Goal: Transaction & Acquisition: Book appointment/travel/reservation

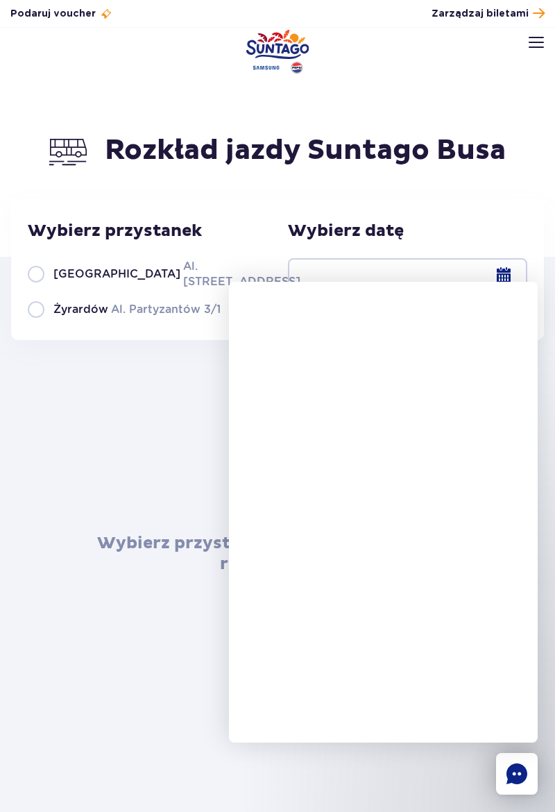
click at [35, 282] on label "Warszawa Al. [STREET_ADDRESS]" at bounding box center [156, 273] width 257 height 31
click at [35, 287] on input "Warszawa Al. Jerozolimskie 56" at bounding box center [35, 288] width 15 height 3
radio input "true"
click at [189, 443] on div "Wybierz przystanek i datę, aby sprawdzić rozkład jazdy" at bounding box center [277, 457] width 555 height 235
click at [509, 781] on icon "Chat" at bounding box center [517, 773] width 21 height 21
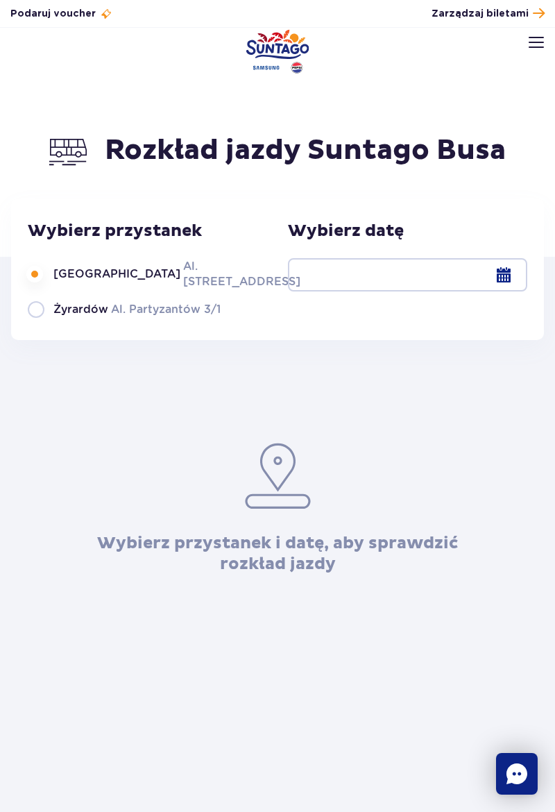
click at [449, 292] on div at bounding box center [407, 274] width 239 height 33
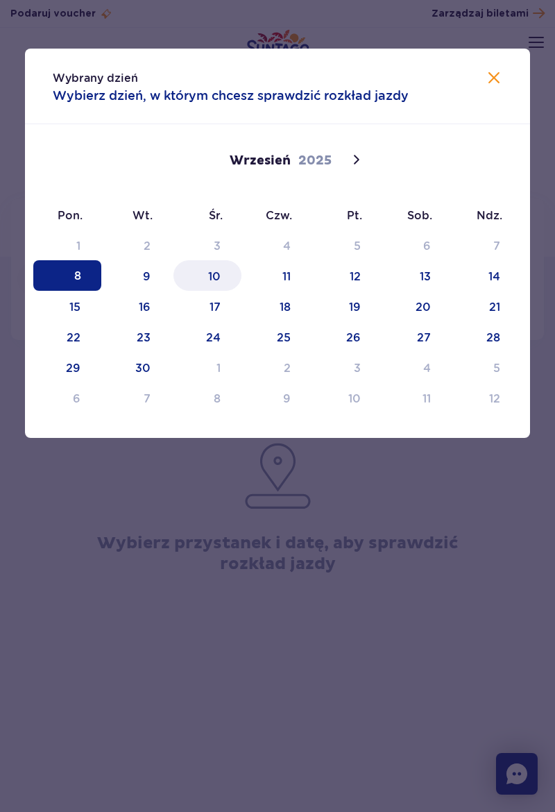
click at [221, 278] on span "10" at bounding box center [208, 275] width 68 height 31
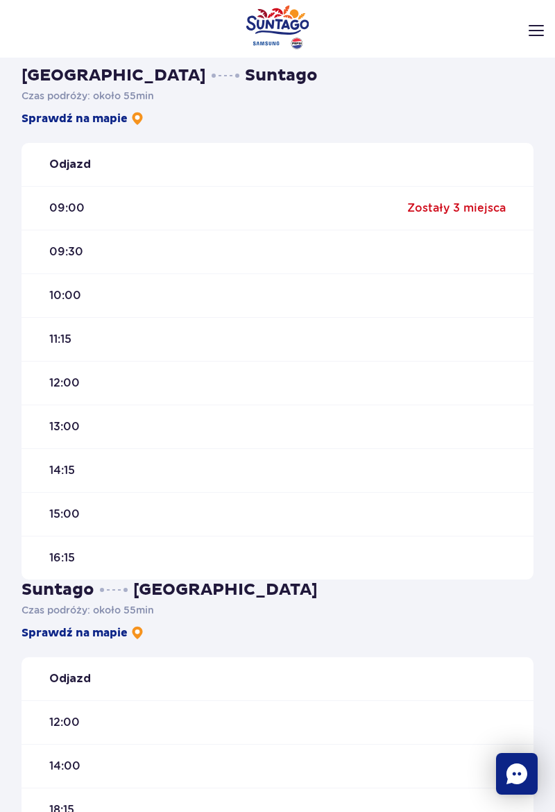
scroll to position [340, 0]
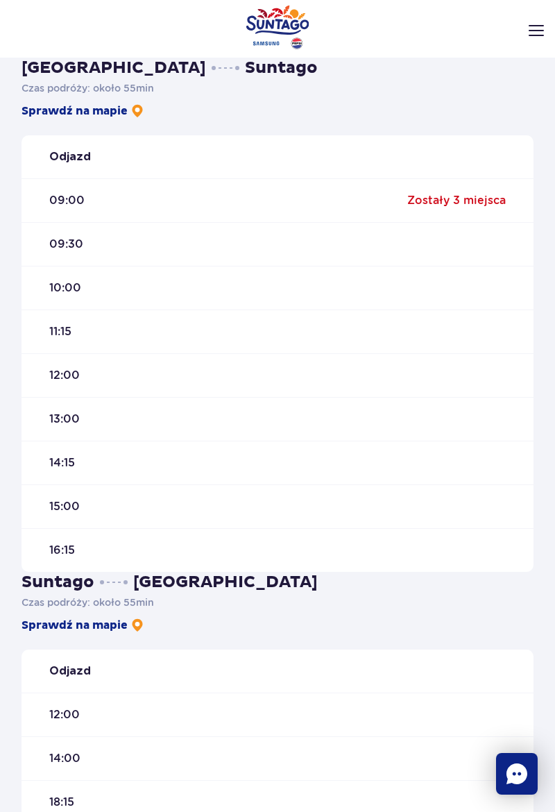
click at [205, 297] on div "10:00" at bounding box center [278, 288] width 512 height 44
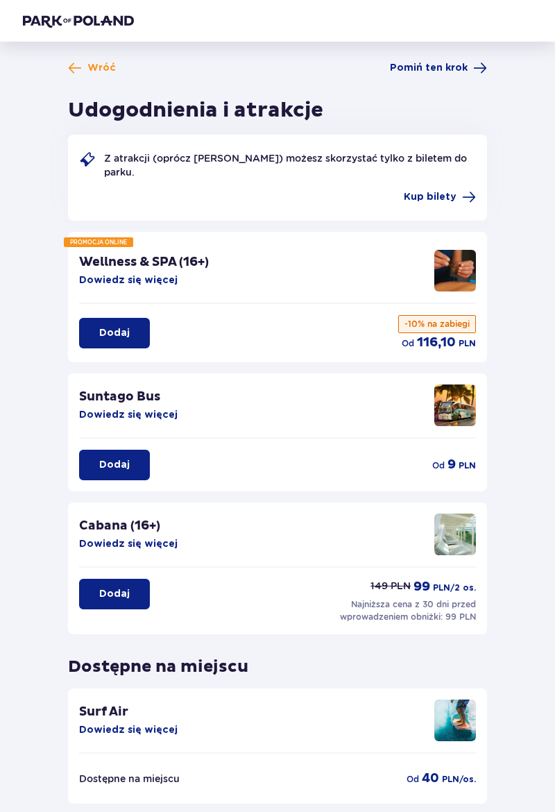
scroll to position [3, 0]
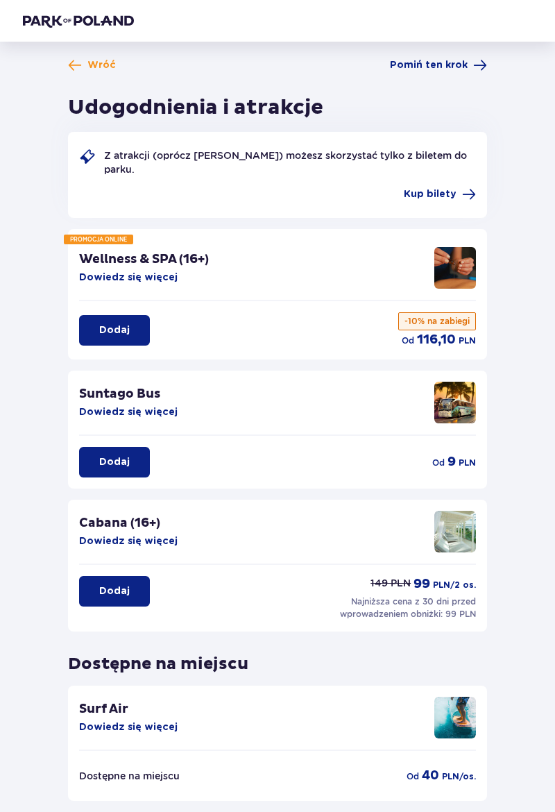
click at [285, 419] on div "Suntago Bus Dowiedz się więcej" at bounding box center [277, 409] width 397 height 54
click at [144, 471] on button "Dodaj" at bounding box center [114, 462] width 71 height 31
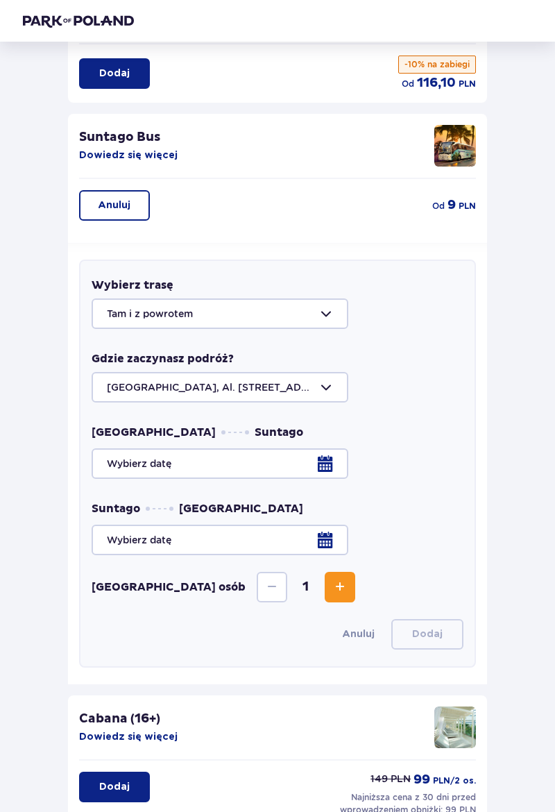
scroll to position [260, 0]
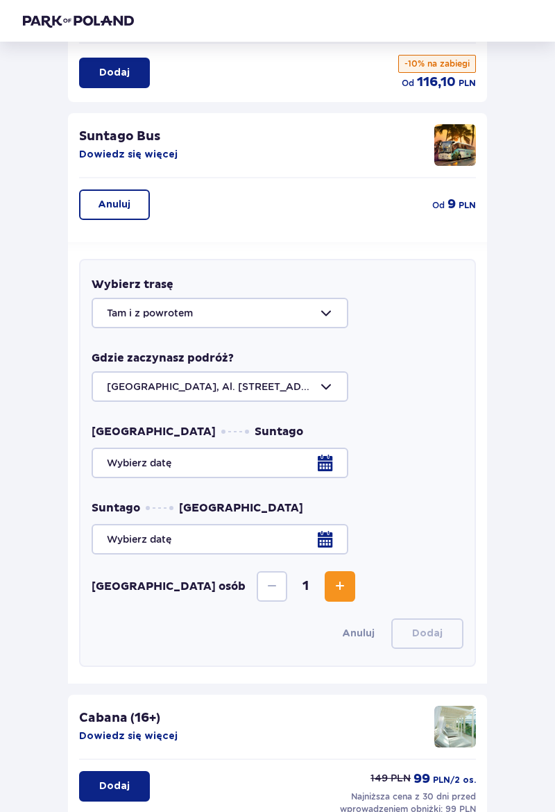
click at [332, 464] on div at bounding box center [278, 463] width 372 height 31
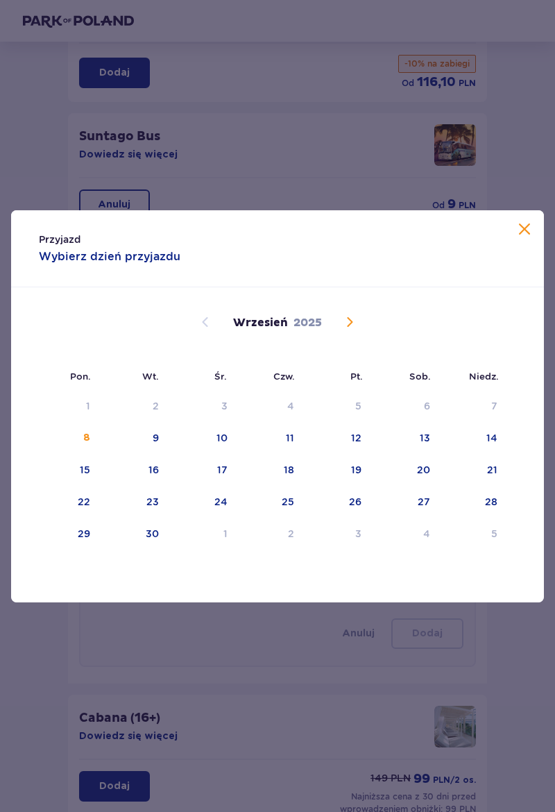
click at [226, 438] on div "10" at bounding box center [222, 438] width 11 height 14
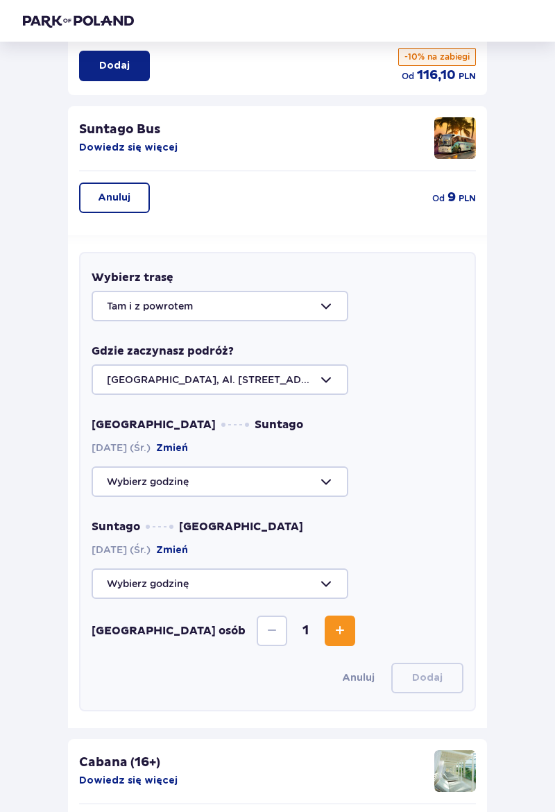
scroll to position [283, 0]
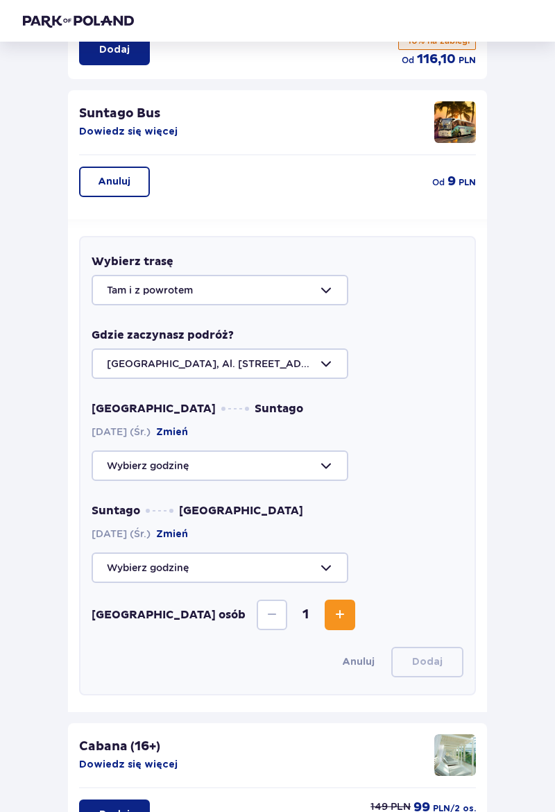
click at [334, 479] on div at bounding box center [278, 465] width 372 height 31
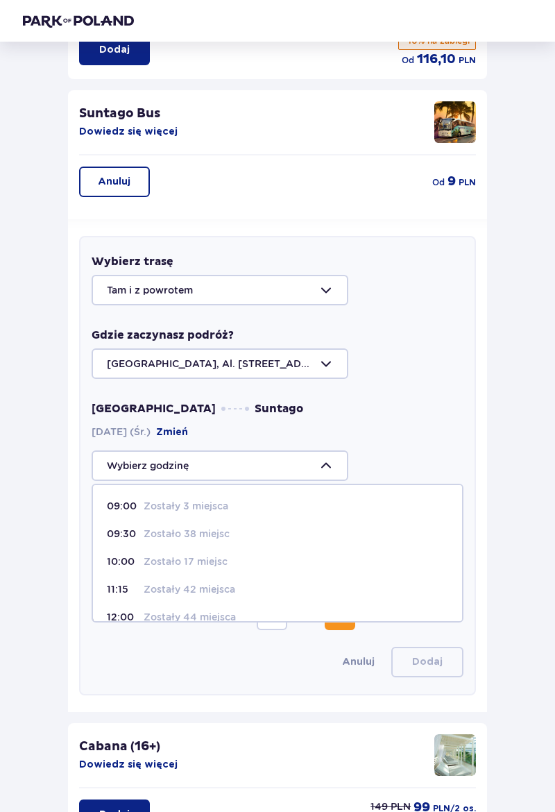
click at [187, 566] on p "Zostało 17 miejsc" at bounding box center [186, 562] width 84 height 14
type input "10:00"
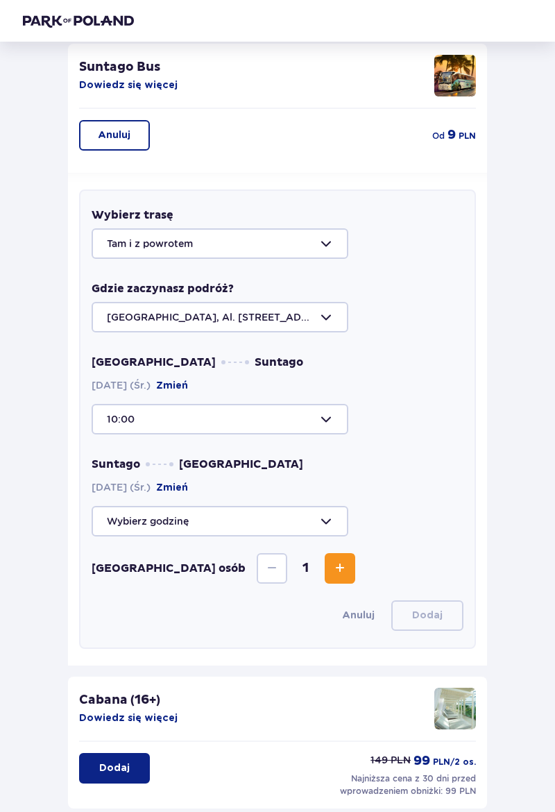
scroll to position [346, 0]
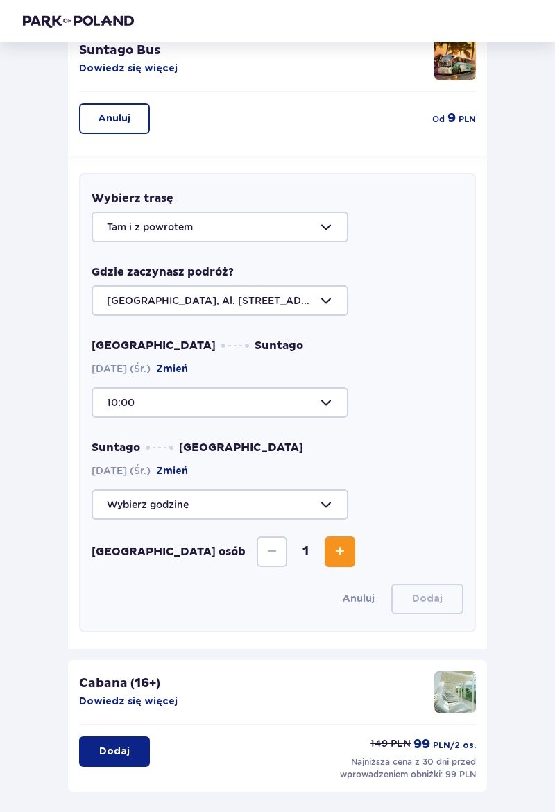
click at [334, 505] on div at bounding box center [278, 504] width 372 height 31
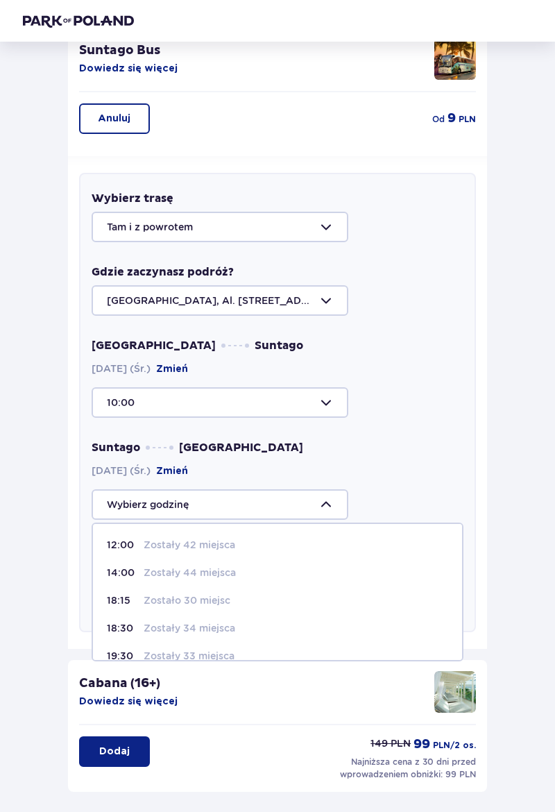
click at [230, 575] on p "Zostały 44 miejsca" at bounding box center [190, 573] width 92 height 14
type input "14:00"
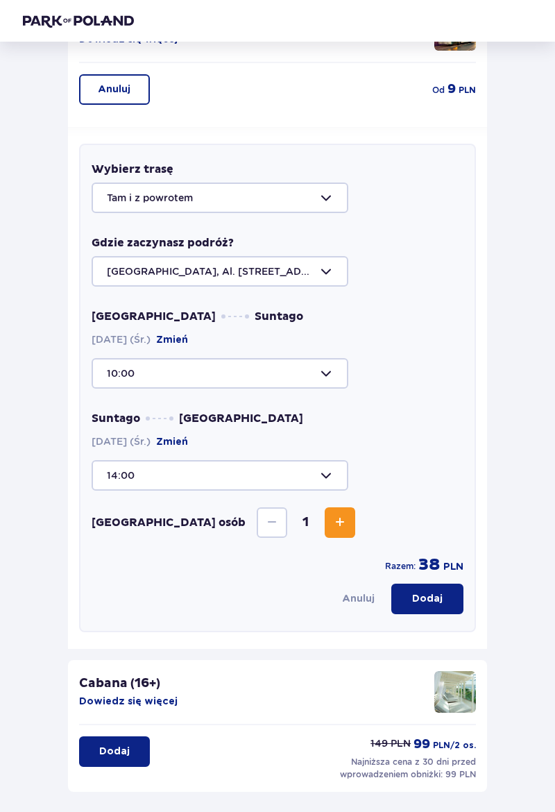
scroll to position [375, 0]
click at [332, 526] on span "Increase" at bounding box center [340, 523] width 17 height 17
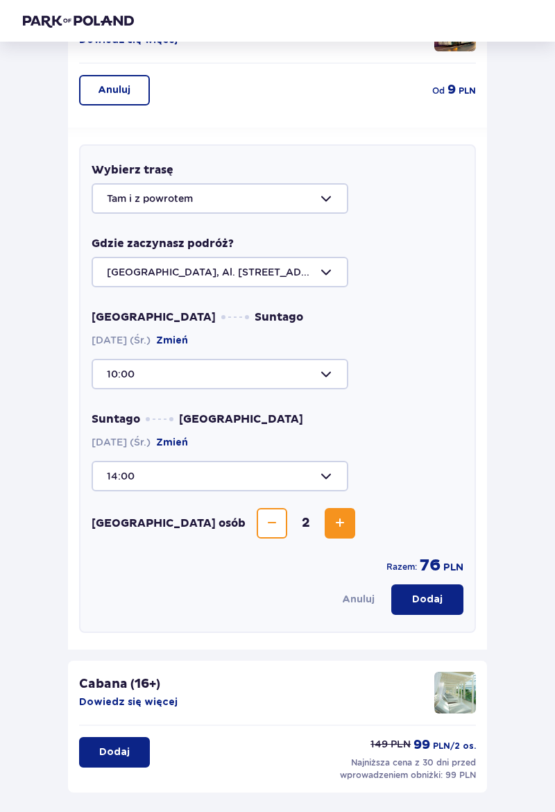
click at [335, 484] on div at bounding box center [278, 476] width 372 height 31
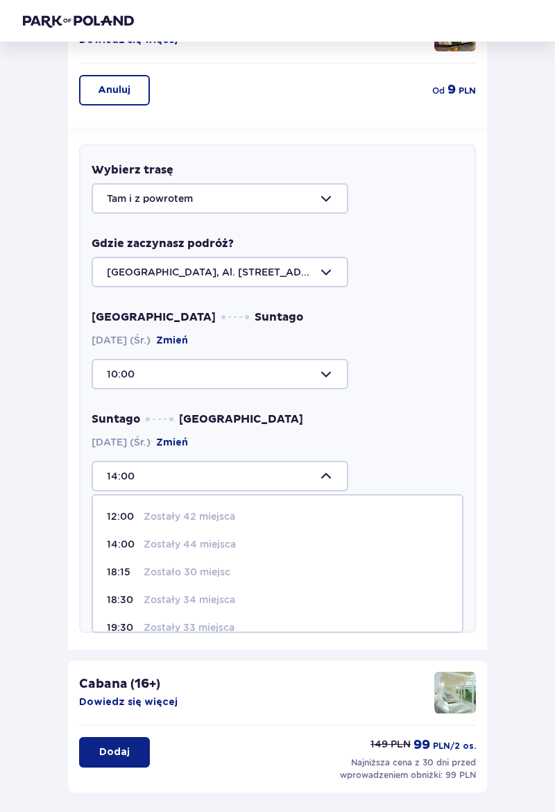
click at [332, 478] on div at bounding box center [278, 476] width 372 height 31
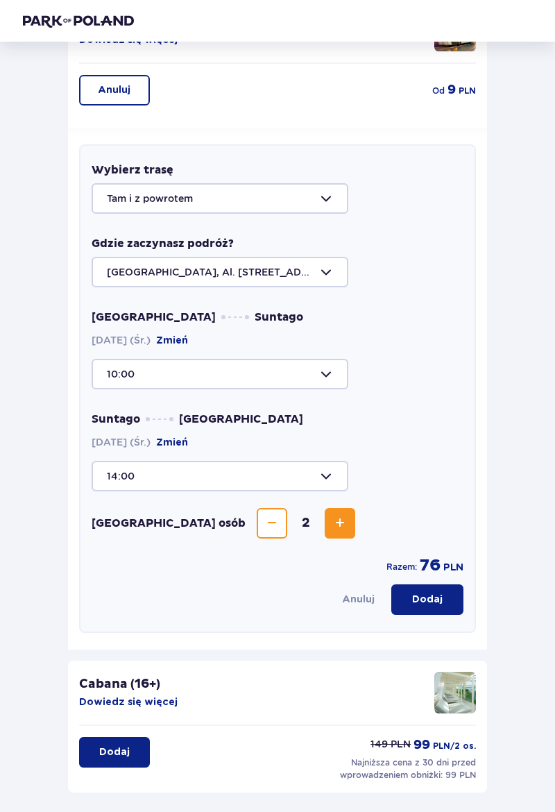
click at [339, 377] on div at bounding box center [278, 374] width 372 height 31
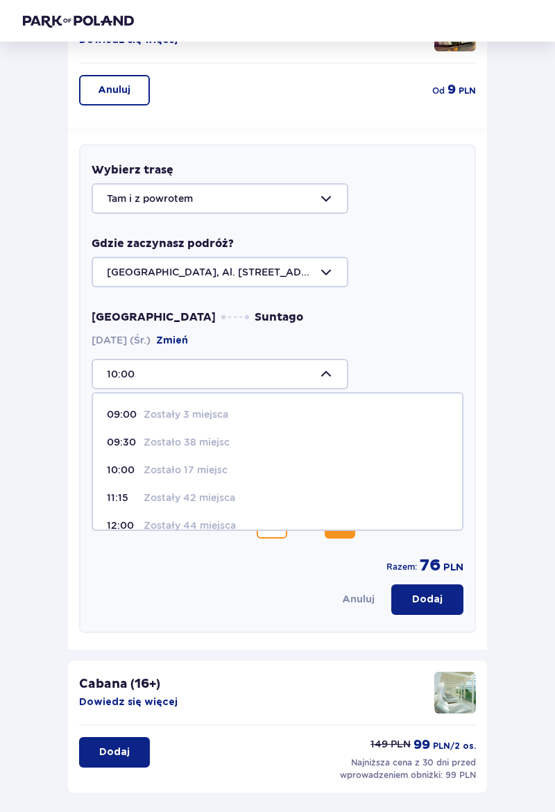
click at [339, 377] on div at bounding box center [278, 374] width 372 height 31
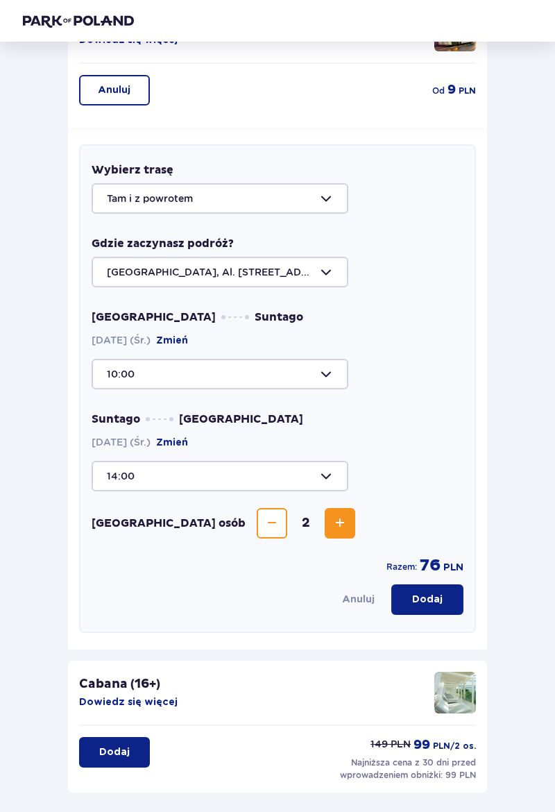
click at [334, 477] on div at bounding box center [278, 476] width 372 height 31
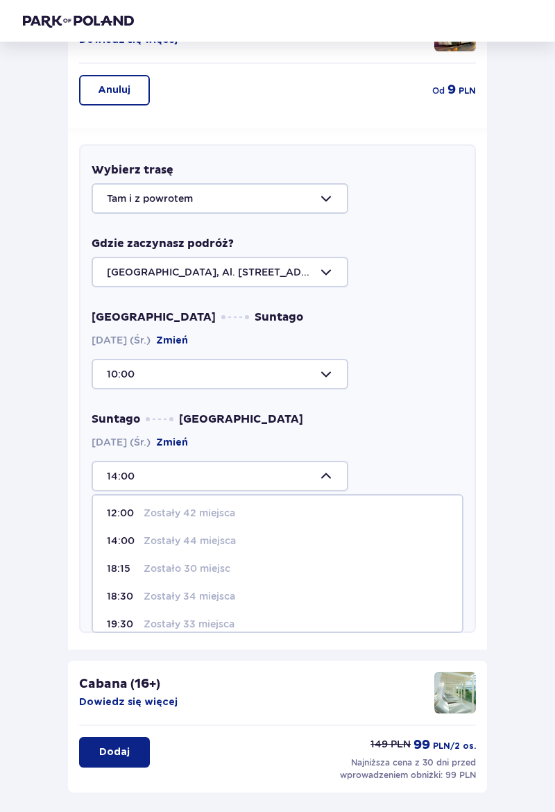
scroll to position [0, 0]
click at [342, 478] on div at bounding box center [278, 476] width 372 height 31
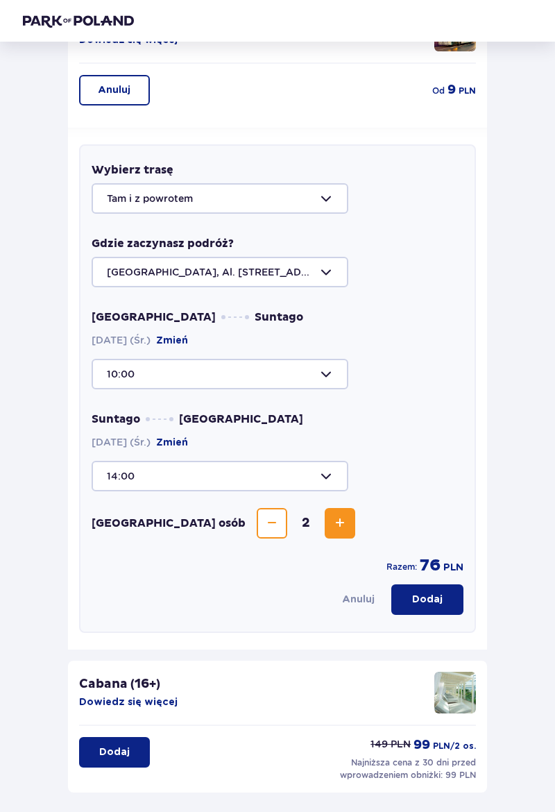
click at [339, 273] on div at bounding box center [278, 272] width 372 height 31
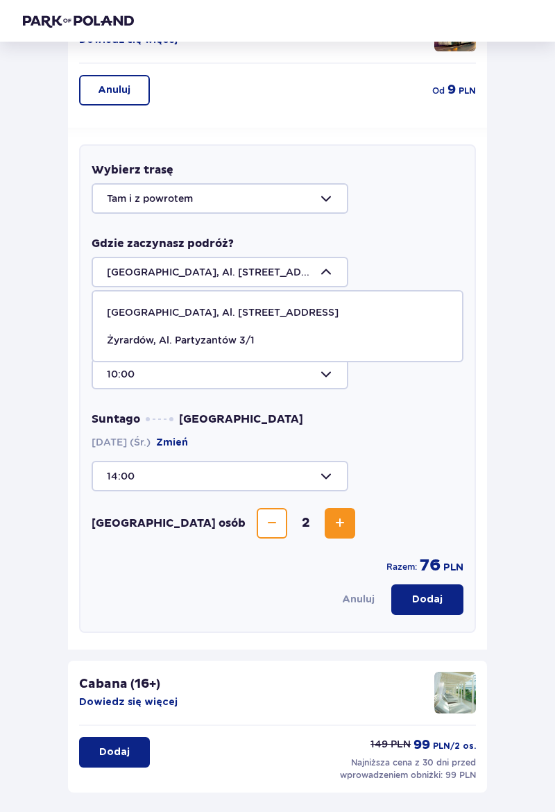
click at [338, 273] on div at bounding box center [278, 272] width 372 height 31
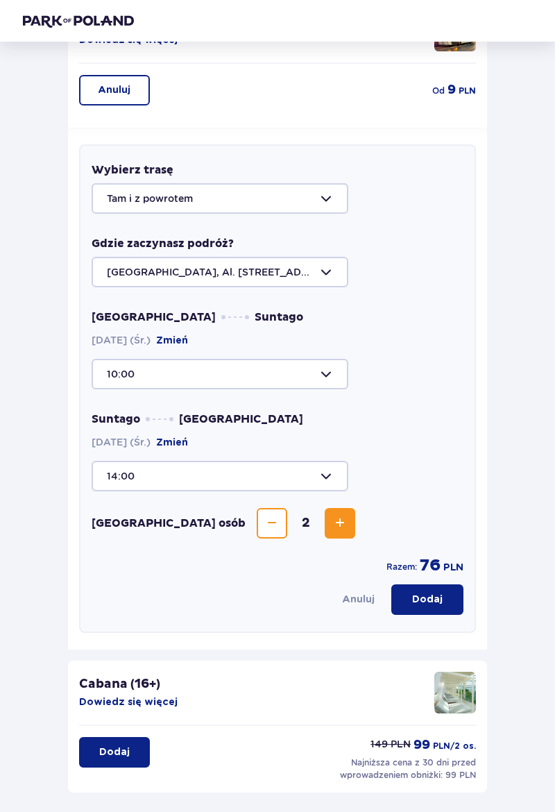
click at [335, 380] on div at bounding box center [278, 374] width 372 height 31
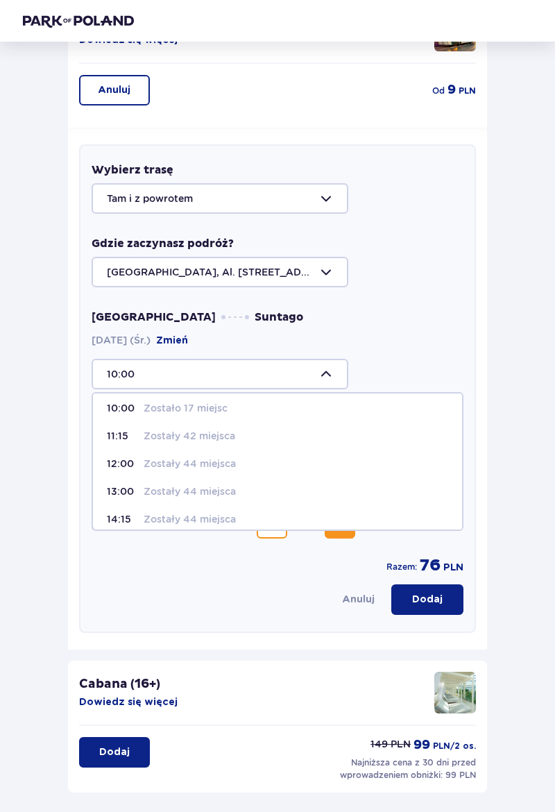
scroll to position [81, 0]
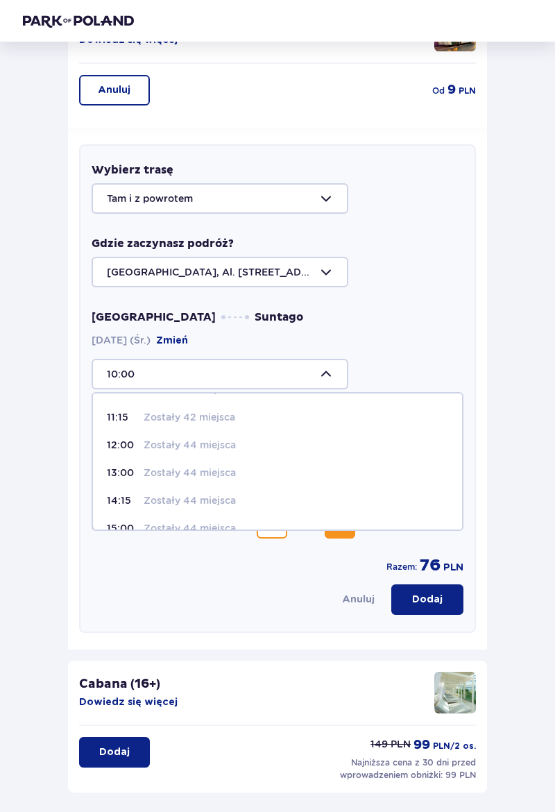
click at [337, 371] on div at bounding box center [278, 374] width 372 height 31
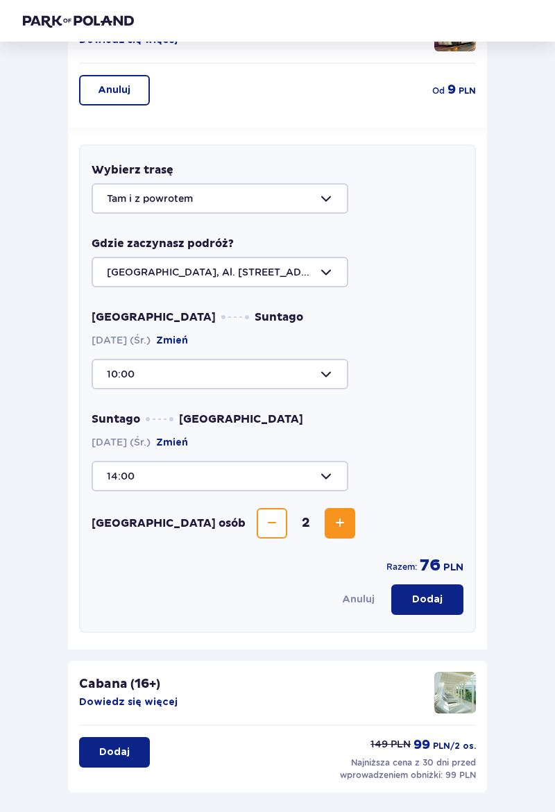
click at [332, 483] on div at bounding box center [278, 476] width 372 height 31
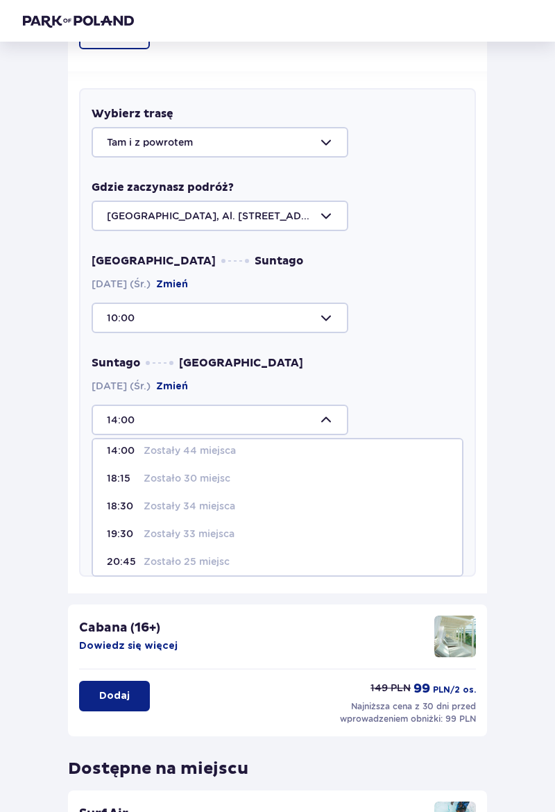
scroll to position [0, 0]
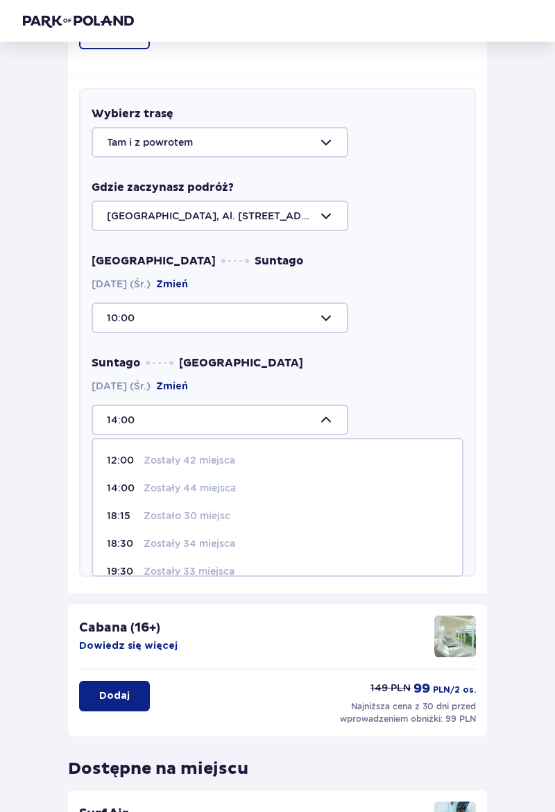
click at [333, 425] on div at bounding box center [278, 420] width 372 height 31
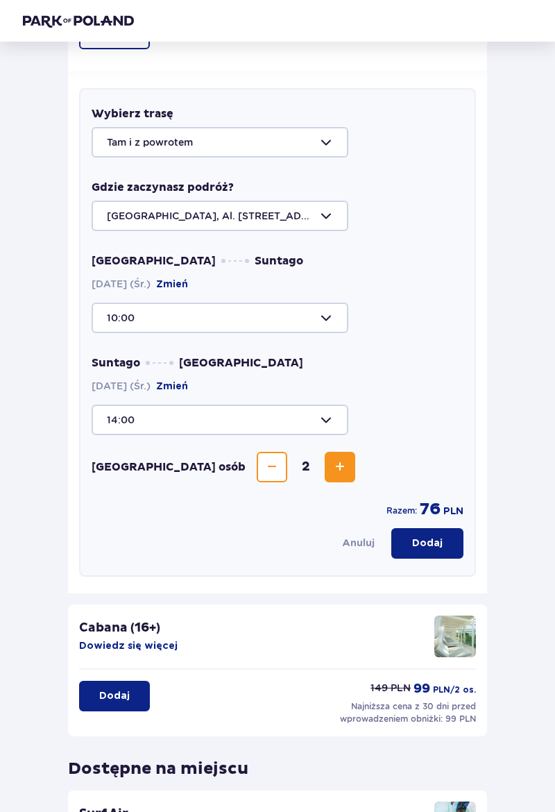
click at [328, 326] on div at bounding box center [278, 318] width 372 height 31
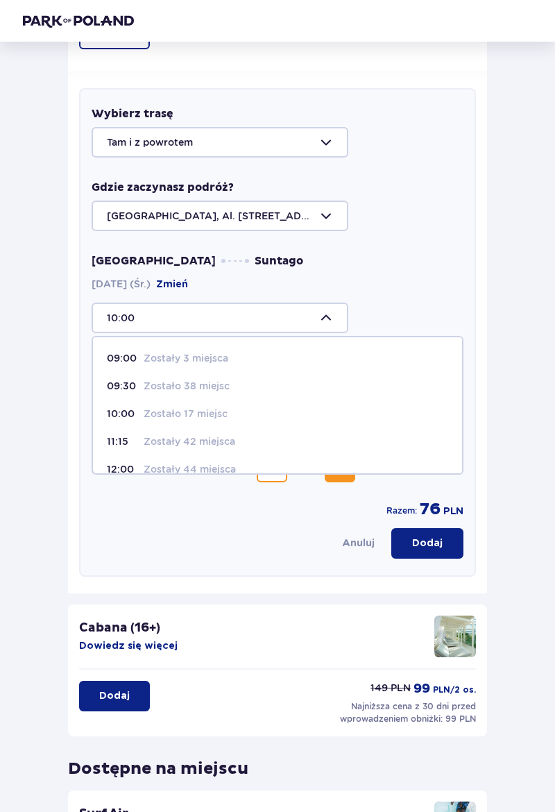
click at [336, 327] on div at bounding box center [278, 318] width 372 height 31
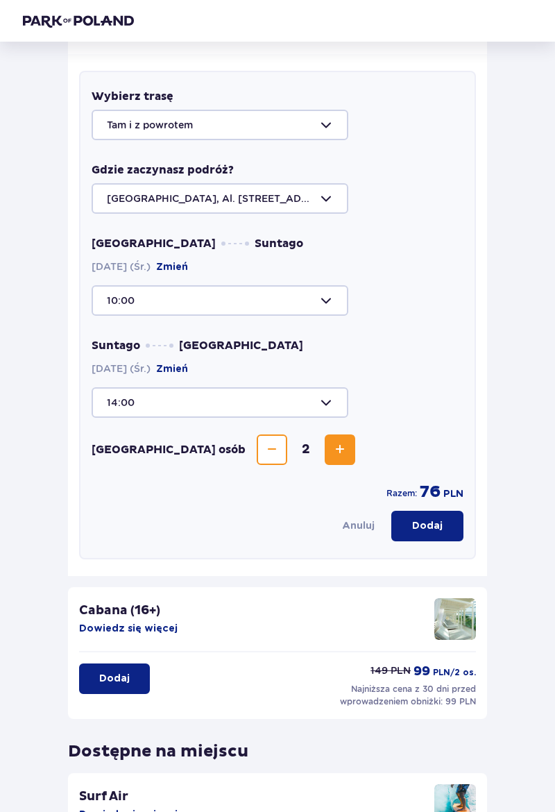
scroll to position [452, 0]
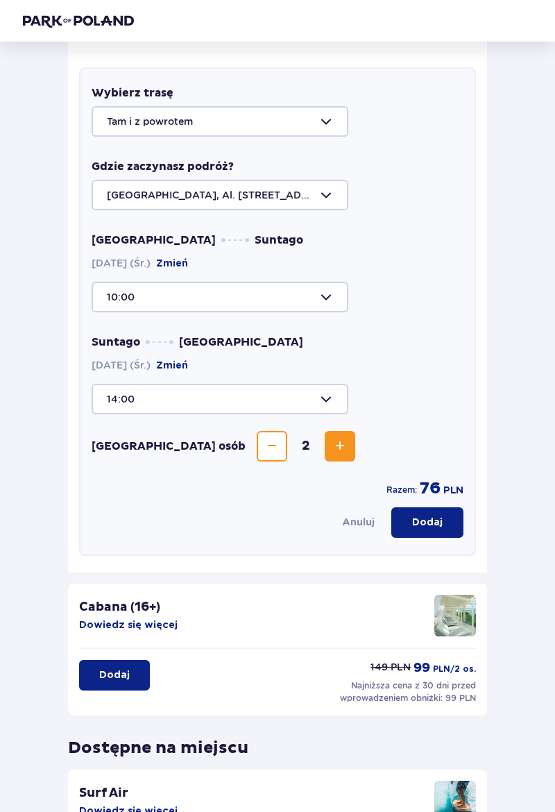
click at [326, 413] on div at bounding box center [278, 399] width 372 height 31
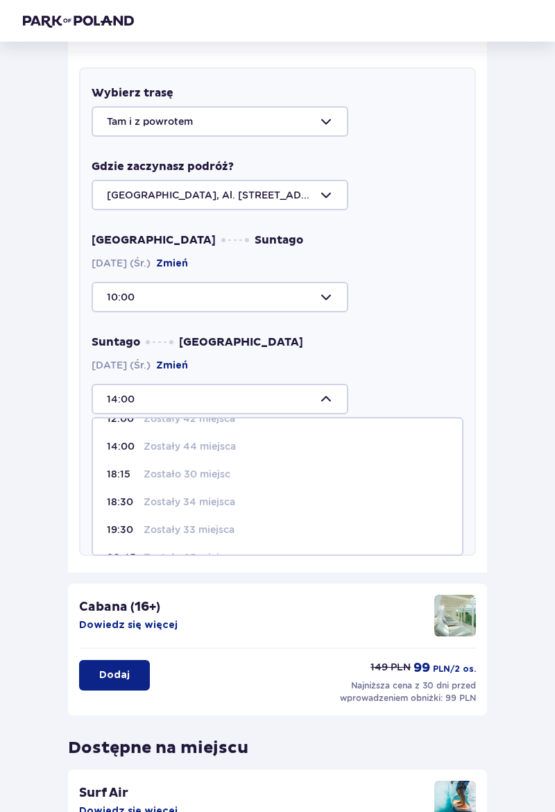
scroll to position [0, 0]
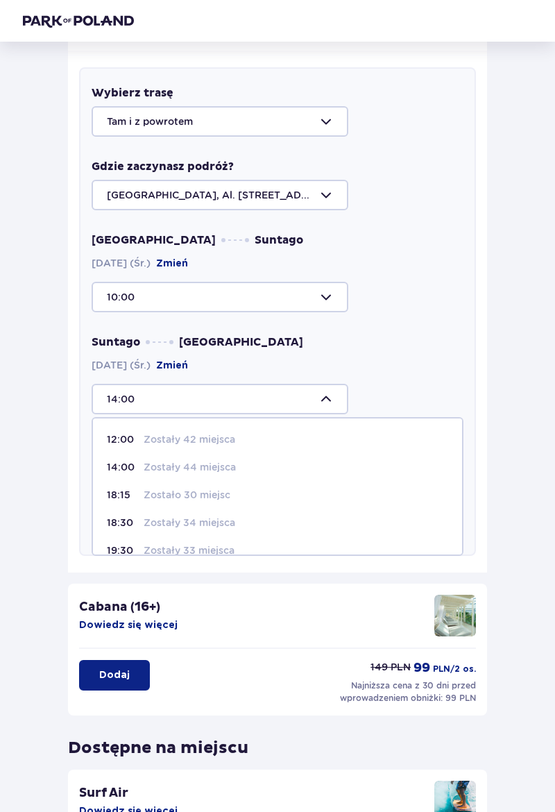
click at [335, 410] on div at bounding box center [278, 399] width 372 height 31
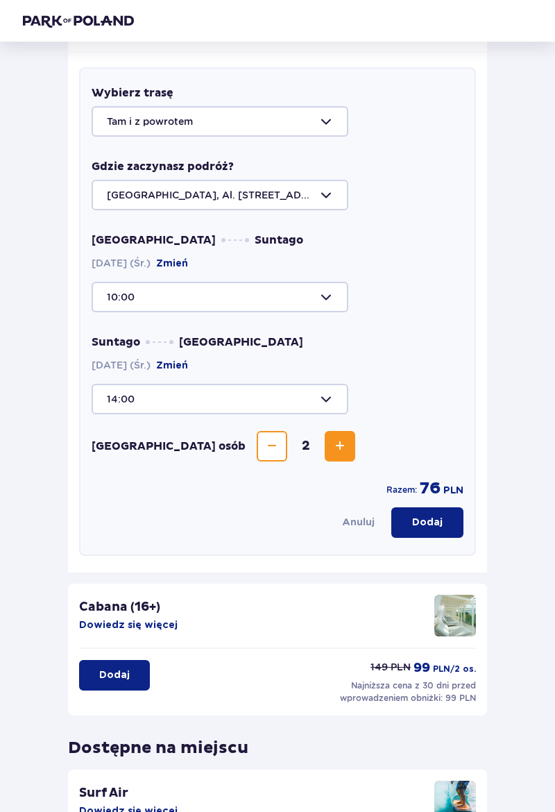
click at [323, 307] on div at bounding box center [278, 297] width 372 height 31
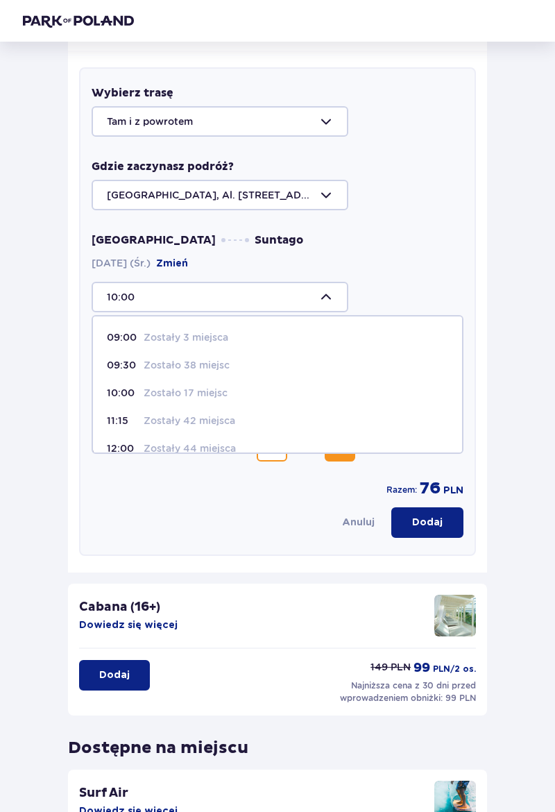
click at [328, 309] on div at bounding box center [278, 297] width 372 height 31
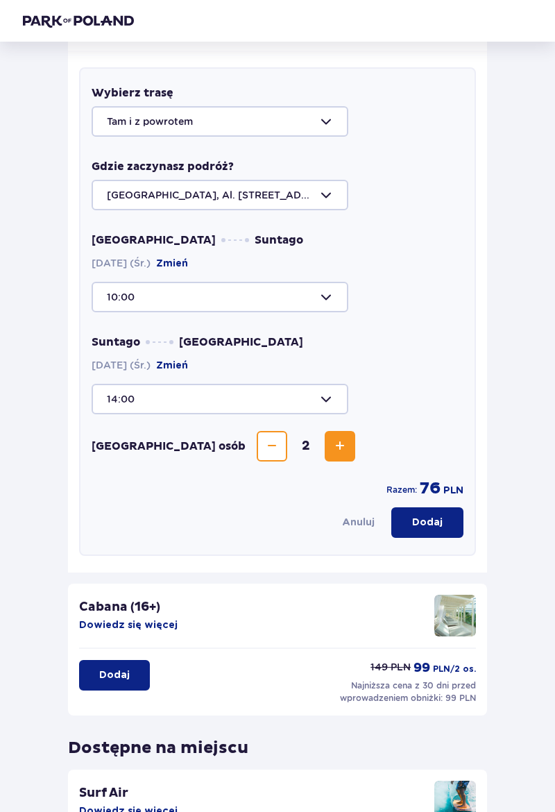
click at [332, 305] on div at bounding box center [278, 297] width 372 height 31
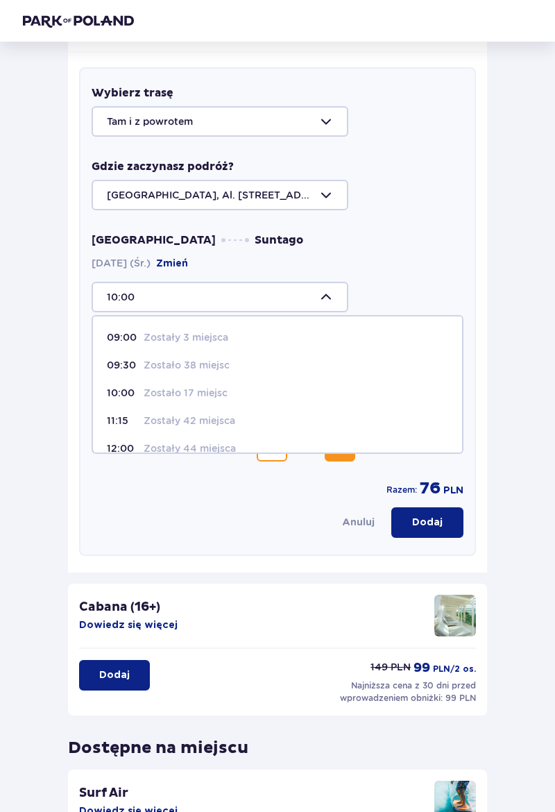
click at [321, 303] on div at bounding box center [278, 297] width 372 height 31
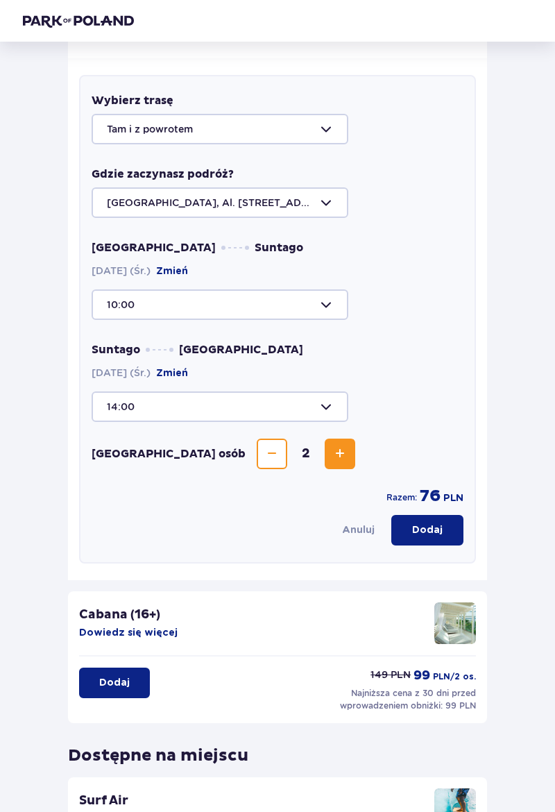
scroll to position [448, 0]
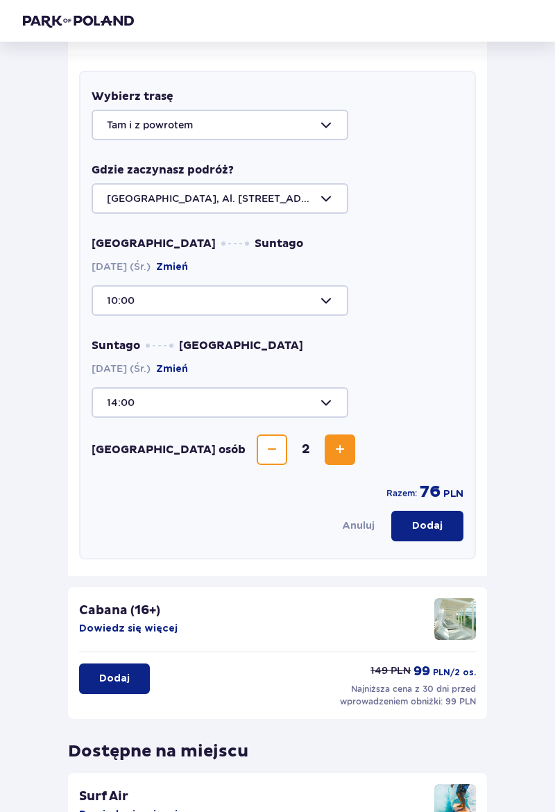
click at [327, 307] on div at bounding box center [278, 300] width 372 height 31
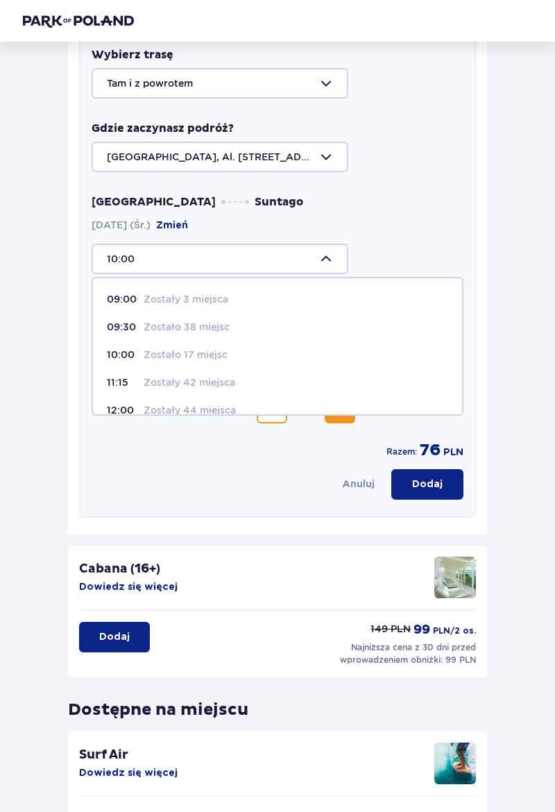
scroll to position [496, 0]
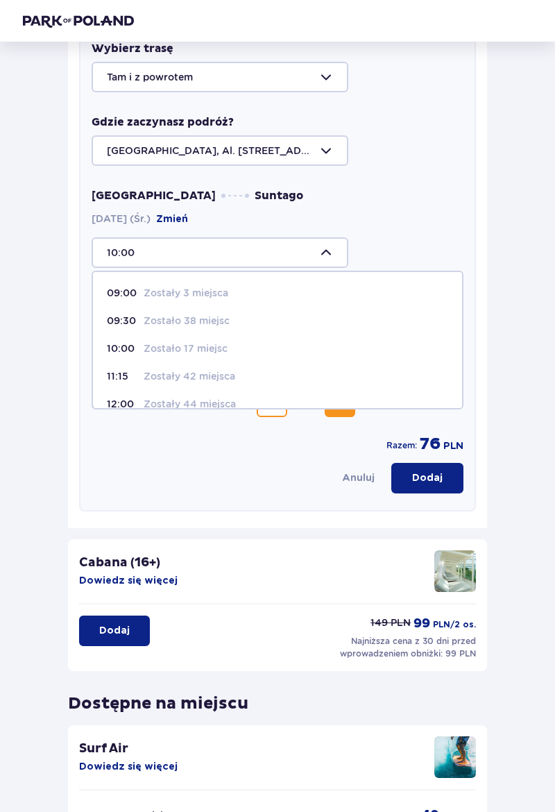
click at [333, 262] on div at bounding box center [278, 252] width 372 height 31
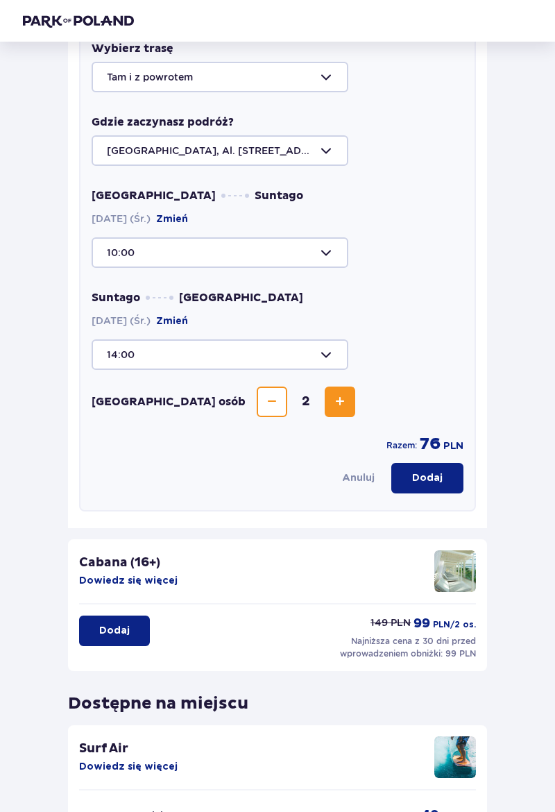
click at [319, 362] on div at bounding box center [278, 354] width 372 height 31
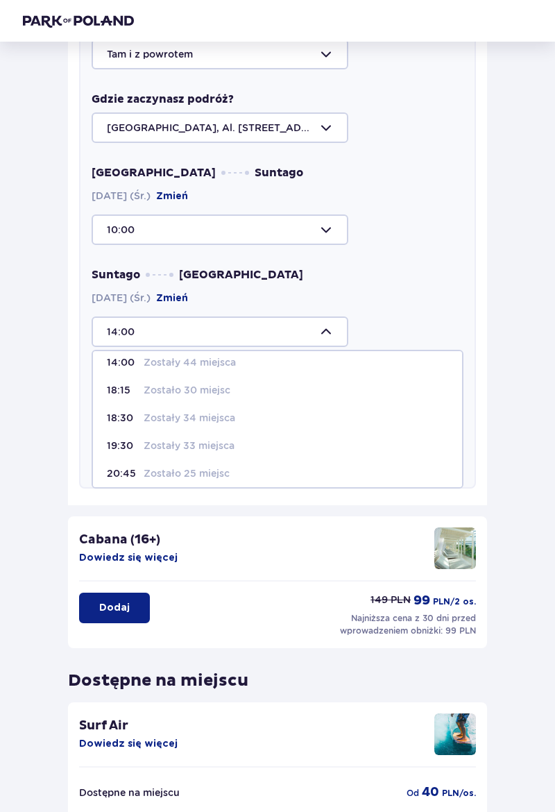
scroll to position [1, 0]
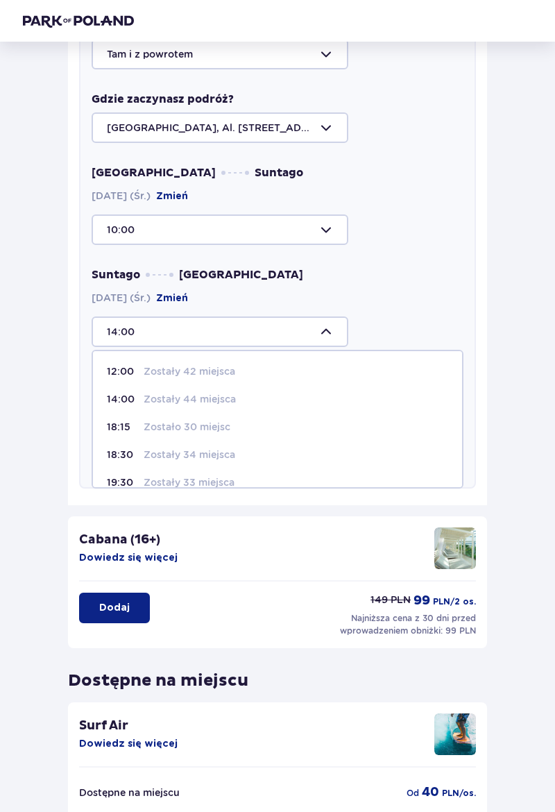
click at [328, 339] on div at bounding box center [278, 331] width 372 height 31
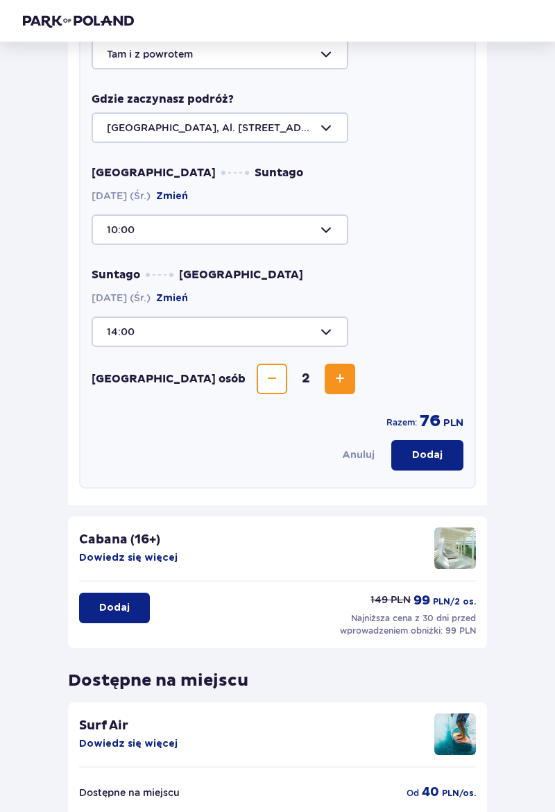
click at [336, 341] on div at bounding box center [278, 331] width 372 height 31
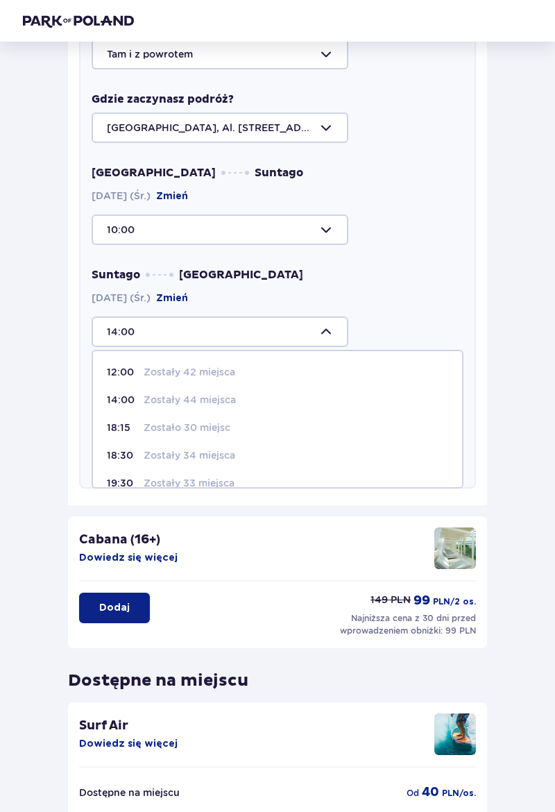
click at [331, 335] on div at bounding box center [278, 331] width 372 height 31
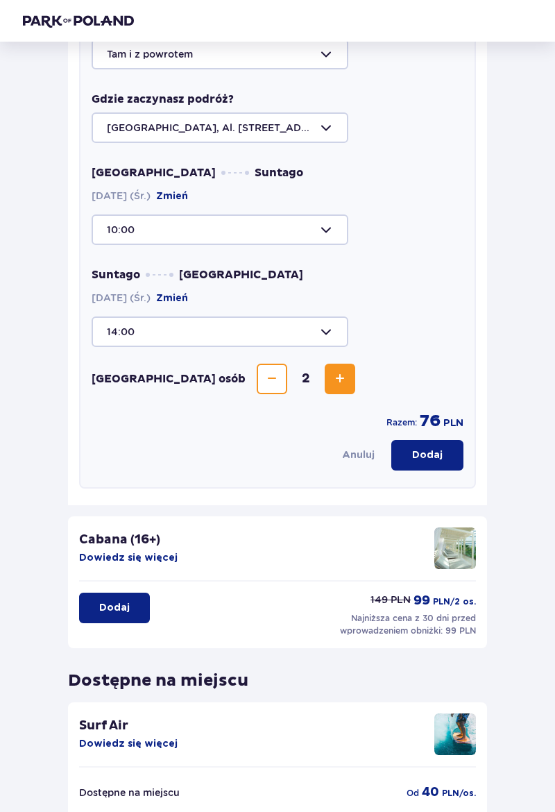
click at [321, 233] on div at bounding box center [278, 229] width 372 height 31
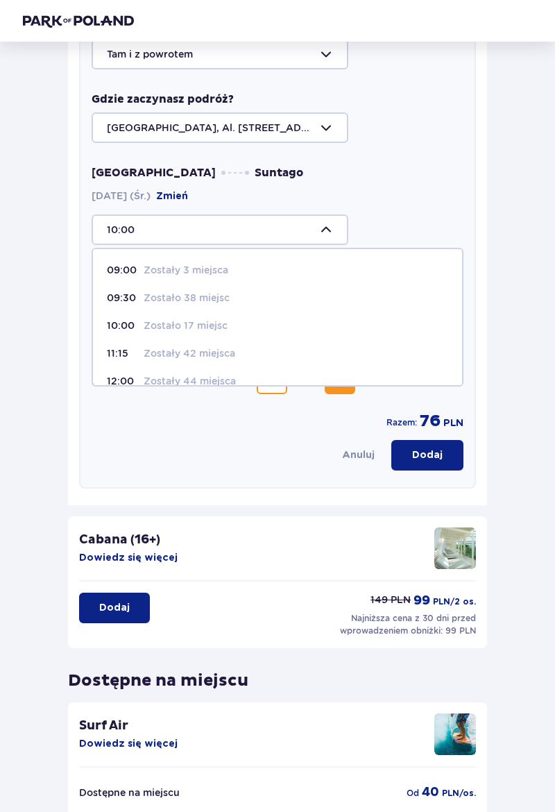
click at [328, 240] on div at bounding box center [278, 229] width 372 height 31
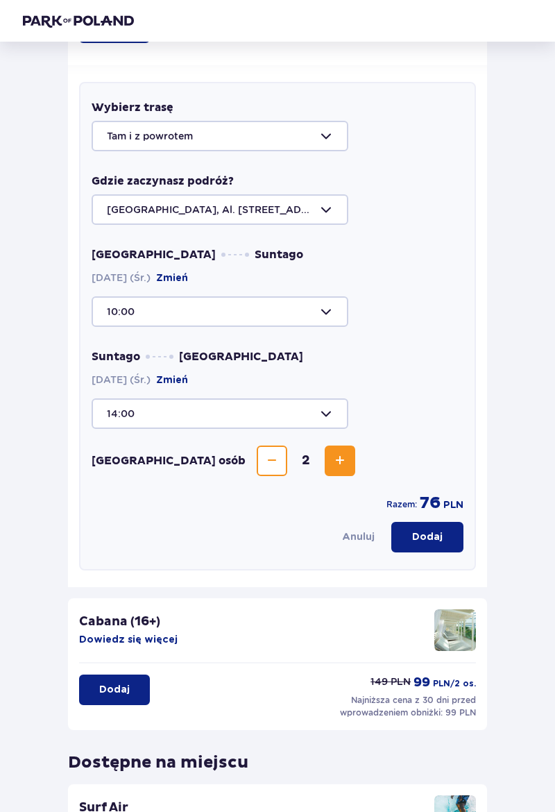
scroll to position [453, 0]
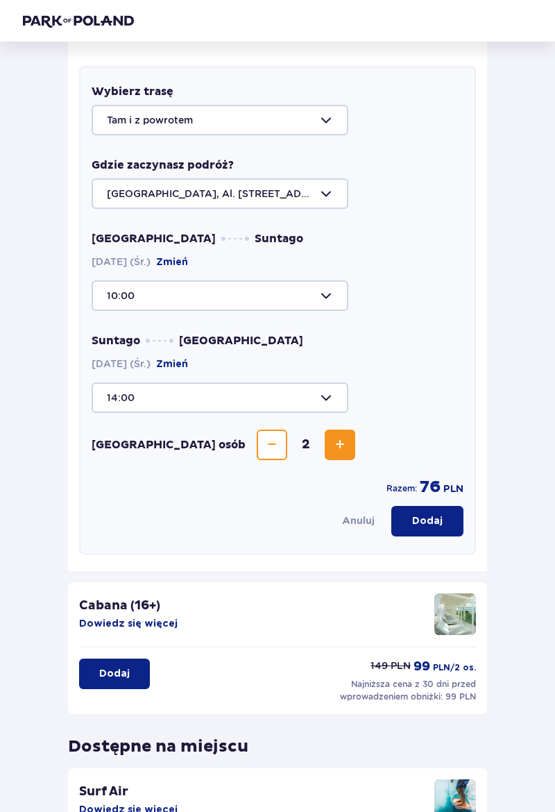
click at [325, 392] on div at bounding box center [278, 397] width 372 height 31
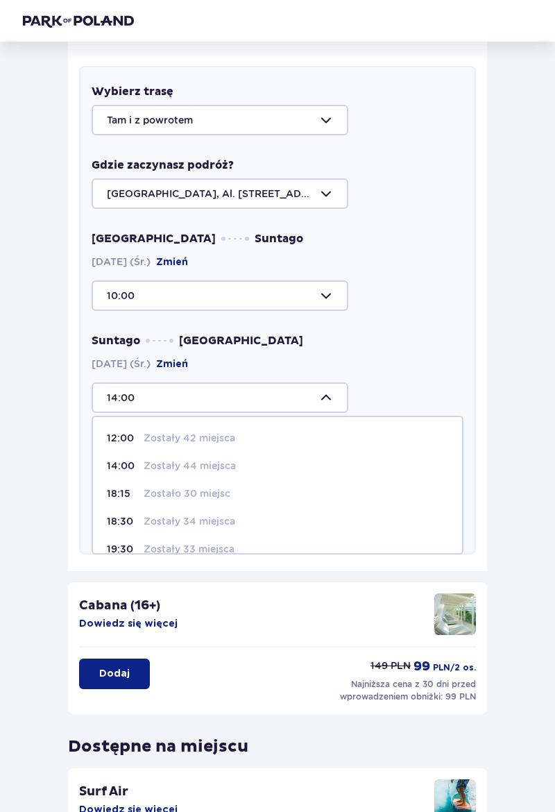
click at [318, 399] on div at bounding box center [278, 397] width 372 height 31
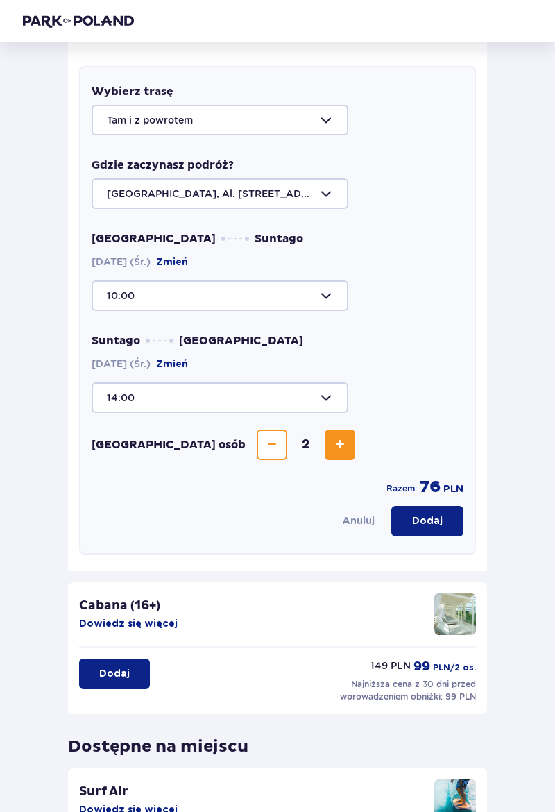
click at [332, 301] on div at bounding box center [278, 295] width 372 height 31
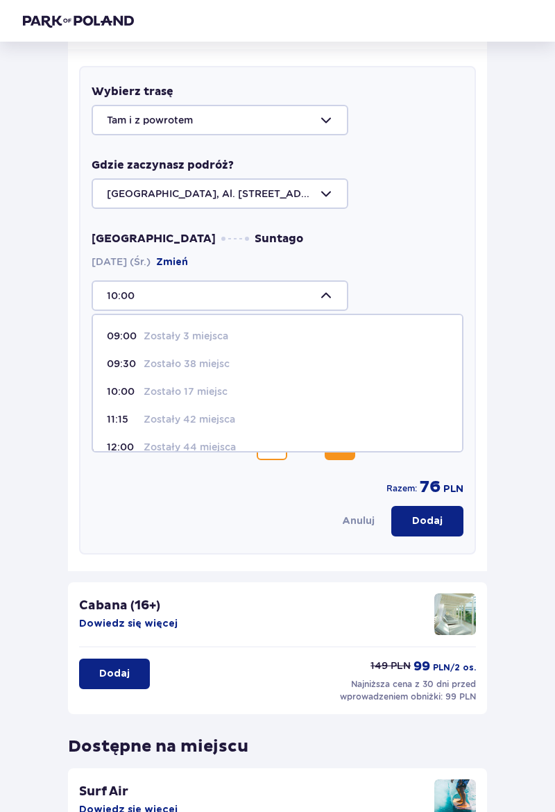
click at [330, 295] on div at bounding box center [278, 295] width 372 height 31
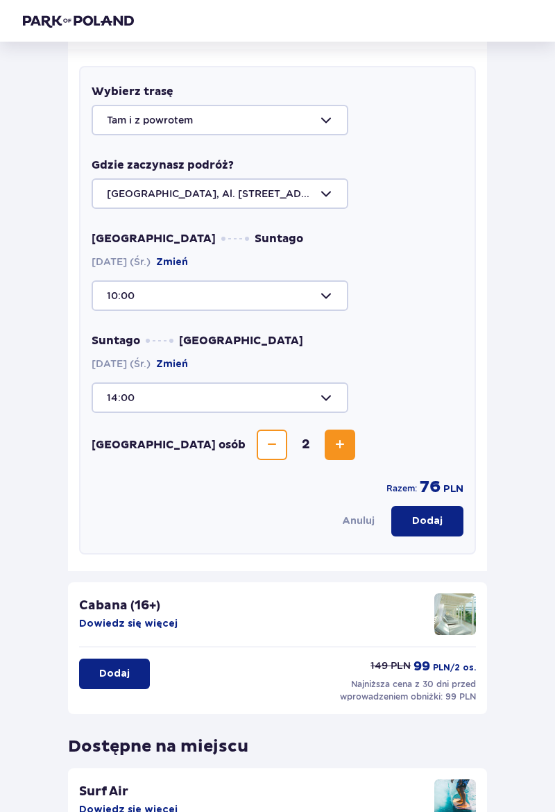
click at [333, 410] on div at bounding box center [278, 397] width 372 height 31
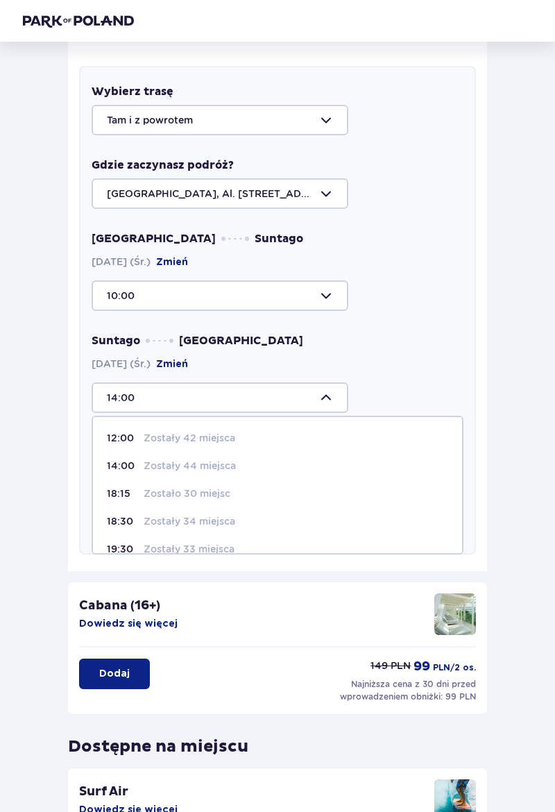
click at [326, 407] on div at bounding box center [278, 397] width 372 height 31
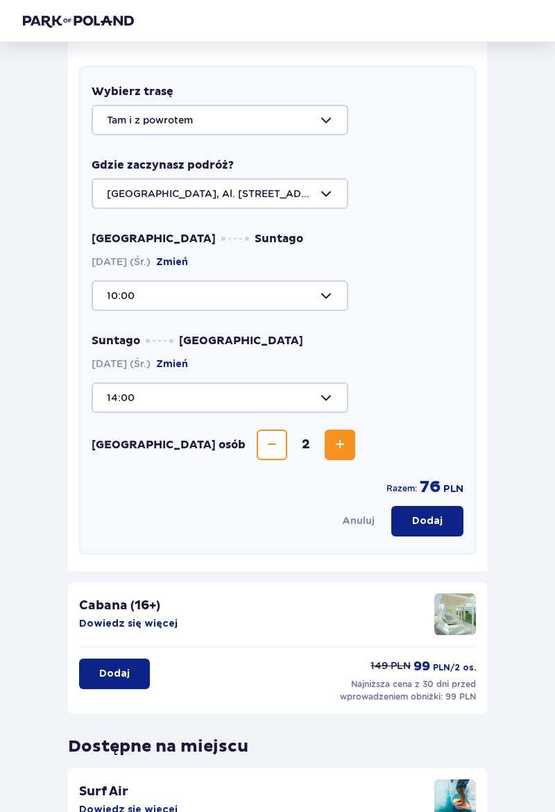
scroll to position [498, 0]
